Goal: Check status: Check status

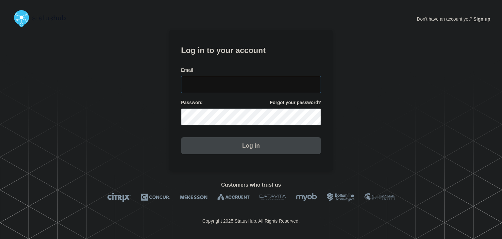
type input "amanda.mckeehan@conexon.us"
click at [240, 146] on button "Log in" at bounding box center [251, 145] width 140 height 17
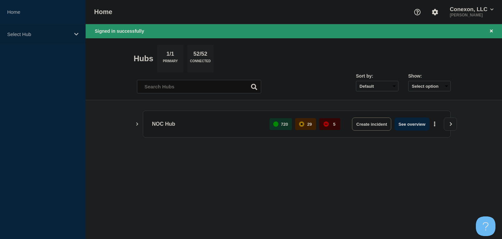
click at [33, 34] on p "Select Hub" at bounding box center [38, 34] width 63 height 6
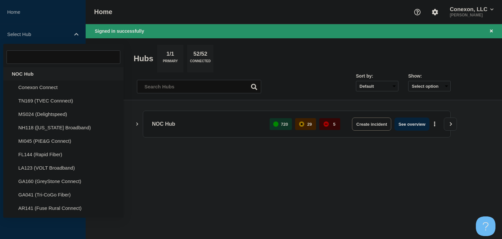
click at [31, 71] on div "NOC Hub" at bounding box center [63, 73] width 120 height 13
